Goal: Transaction & Acquisition: Purchase product/service

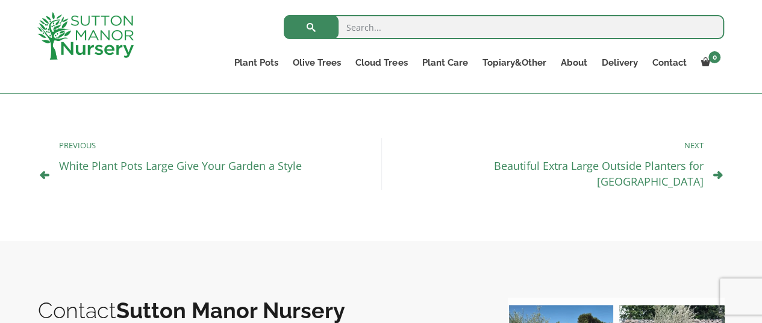
scroll to position [1180, 0]
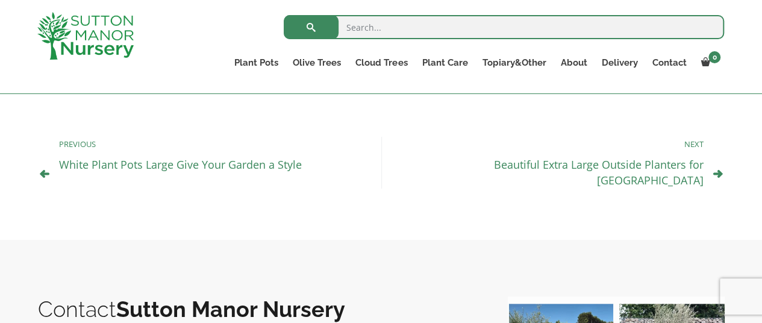
click at [532, 165] on link "Beautiful Extra Large Outside Planters for UK" at bounding box center [599, 172] width 210 height 30
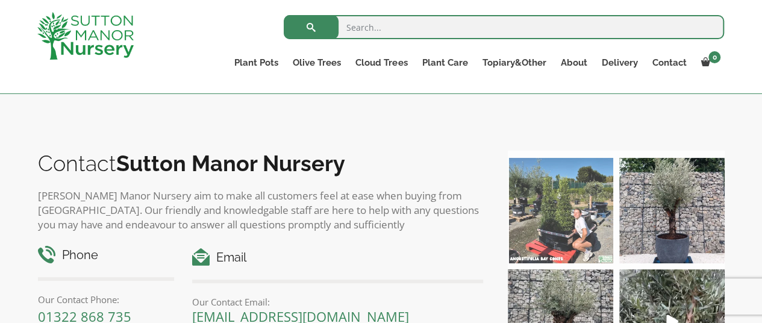
scroll to position [1252, 0]
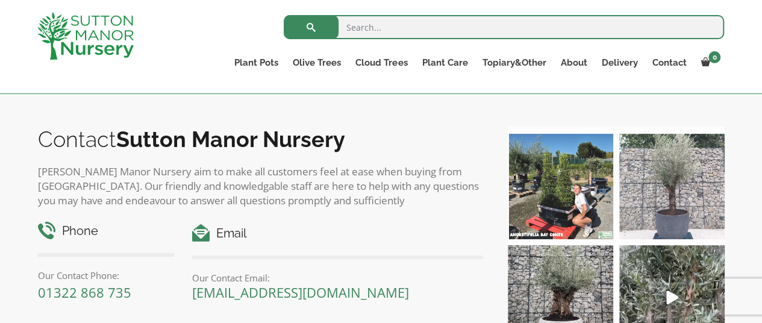
click at [672, 189] on img at bounding box center [671, 186] width 105 height 105
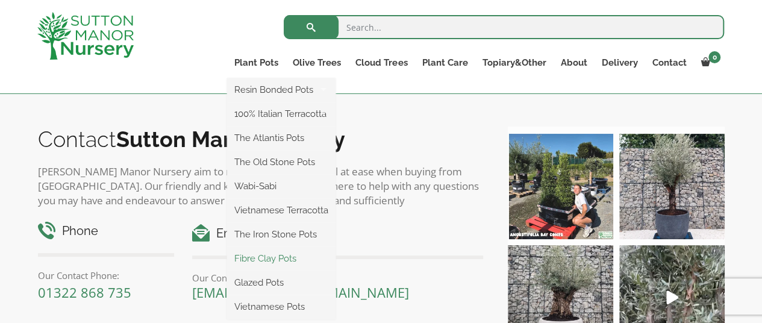
click at [272, 258] on link "Fibre Clay Pots" at bounding box center [281, 258] width 108 height 18
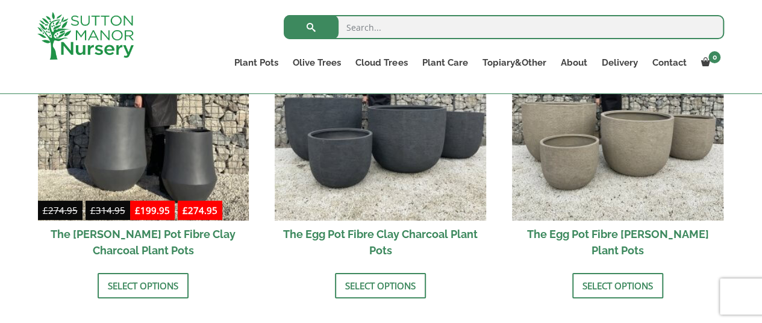
scroll to position [458, 0]
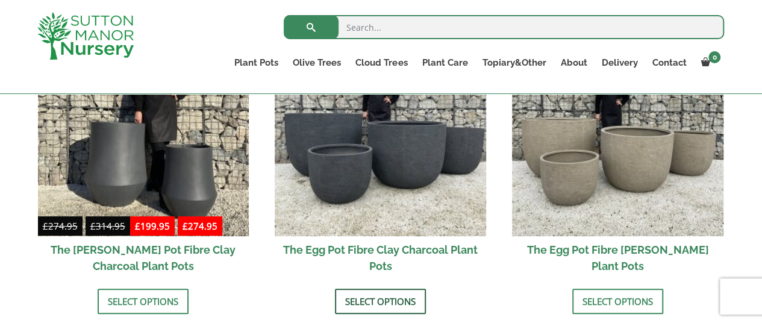
click at [373, 296] on link "Select options" at bounding box center [380, 300] width 91 height 25
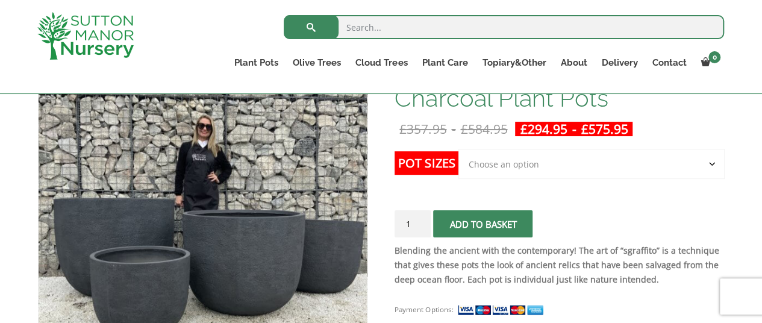
scroll to position [217, 0]
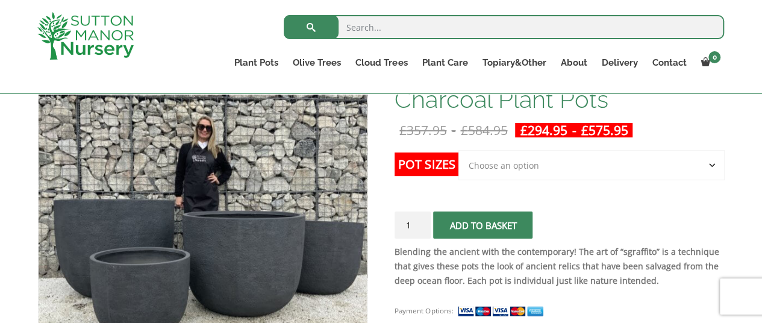
click at [538, 156] on select "Choose an option Click here to buy the 5th To Largest Pot In The Picture Click …" at bounding box center [591, 165] width 266 height 30
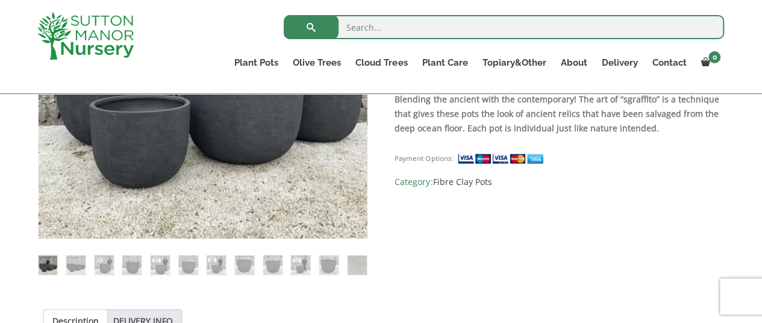
scroll to position [394, 0]
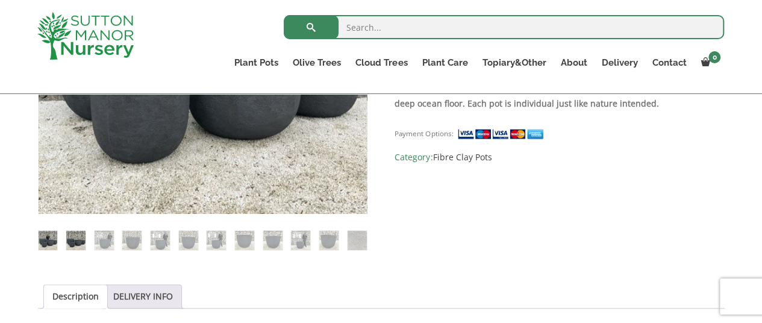
click at [69, 245] on img at bounding box center [75, 240] width 19 height 19
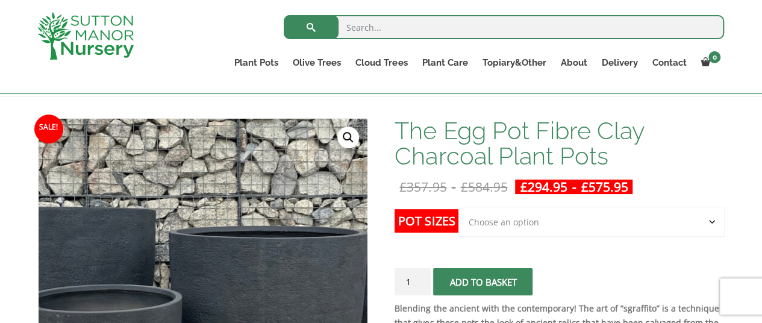
scroll to position [153, 0]
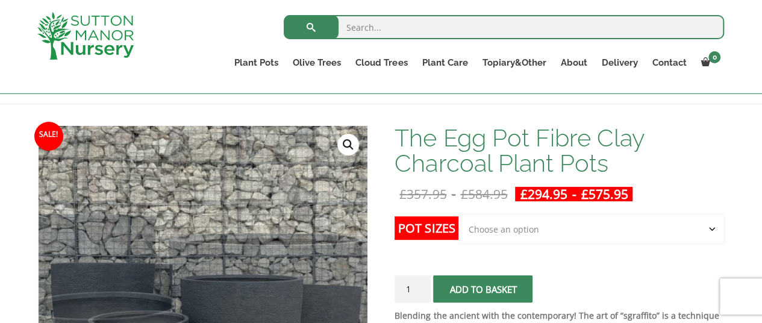
click at [199, 99] on div "Products The Egg Pot Fibre Clay Charcoal Plant Pots" at bounding box center [381, 85] width 704 height 36
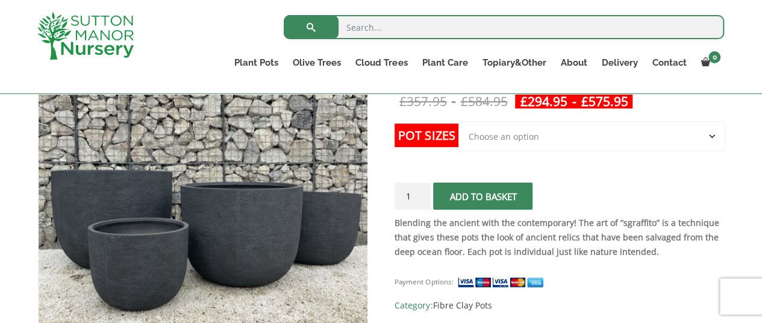
scroll to position [235, 0]
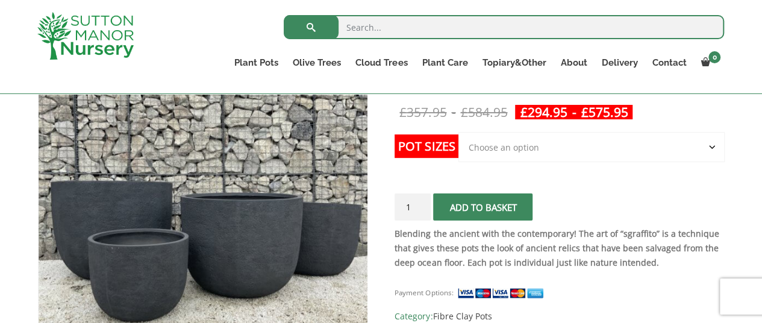
click at [553, 145] on select "Choose an option Click here to buy the 5th To Largest Pot In The Picture Click …" at bounding box center [591, 147] width 266 height 30
click at [458, 132] on select "Choose an option Click here to buy the 5th To Largest Pot In The Picture Click …" at bounding box center [591, 147] width 266 height 30
select select "Click here to buy the 3rd To Largest Pot In The Picture"
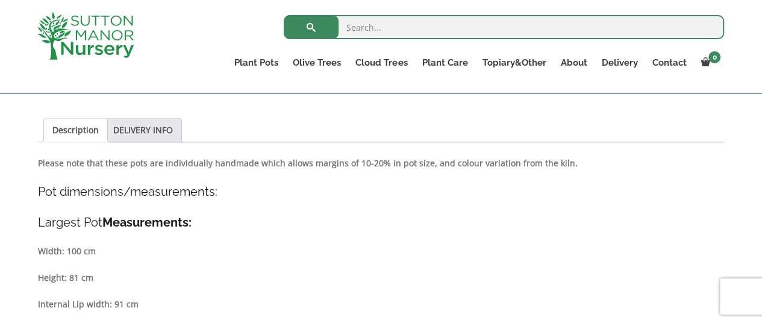
scroll to position [279, 0]
